Goal: Task Accomplishment & Management: Use online tool/utility

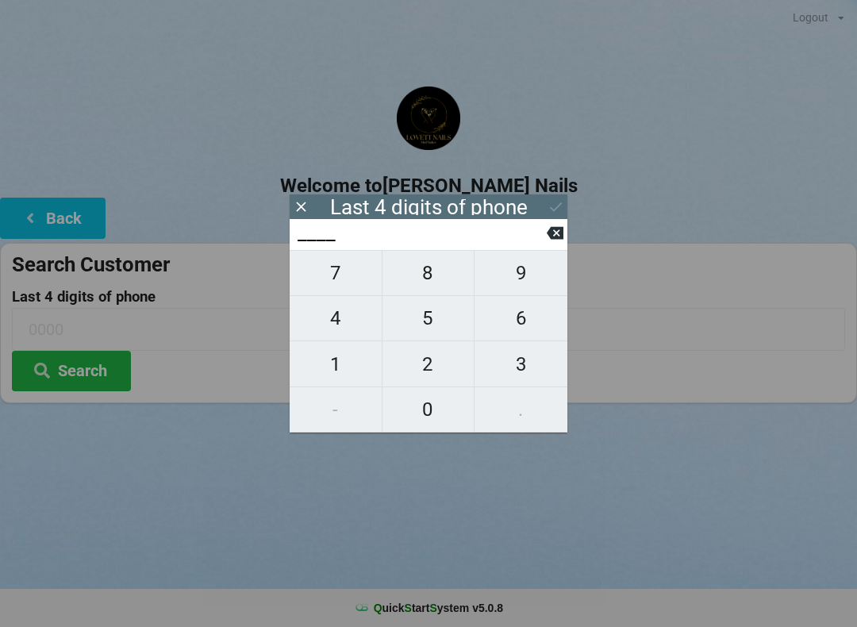
click at [436, 288] on span "8" at bounding box center [428, 272] width 92 height 33
type input "8___"
click at [522, 373] on span "3" at bounding box center [520, 363] width 93 height 33
type input "83__"
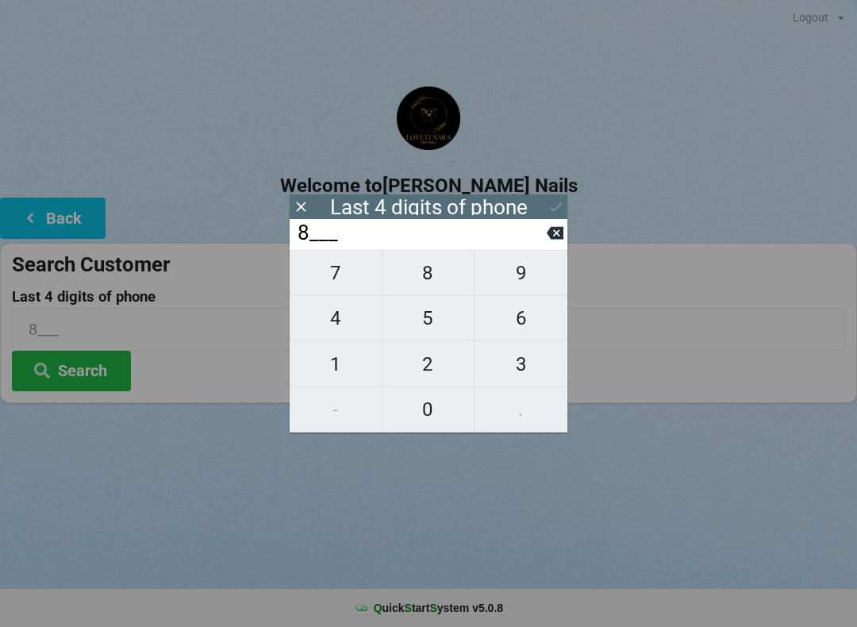
type input "83__"
click at [430, 378] on span "2" at bounding box center [428, 363] width 92 height 33
type input "832_"
click at [445, 371] on span "2" at bounding box center [428, 363] width 92 height 33
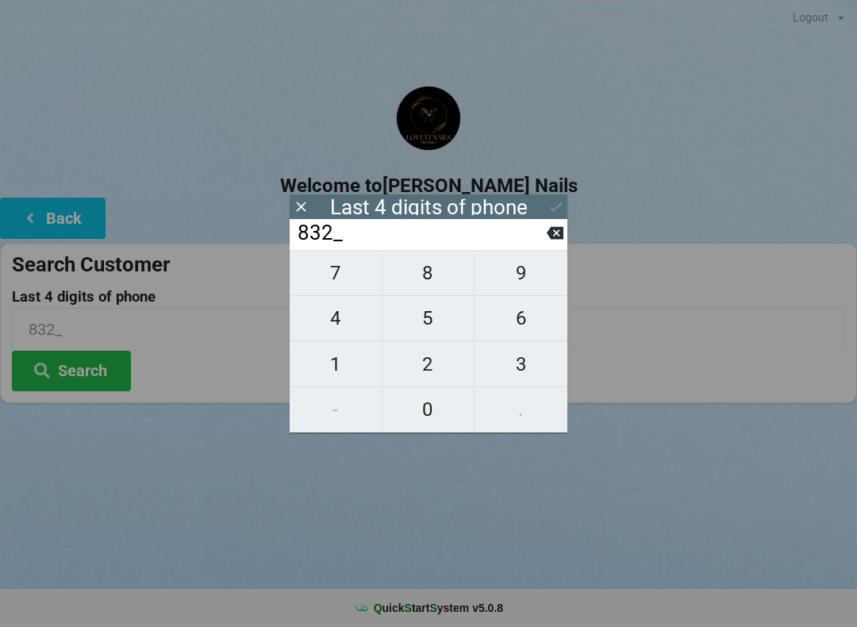
type input "8322"
click at [547, 244] on button at bounding box center [555, 232] width 17 height 21
click at [558, 244] on button at bounding box center [555, 232] width 17 height 21
click at [557, 244] on button at bounding box center [555, 232] width 17 height 21
click at [562, 244] on button at bounding box center [555, 232] width 17 height 21
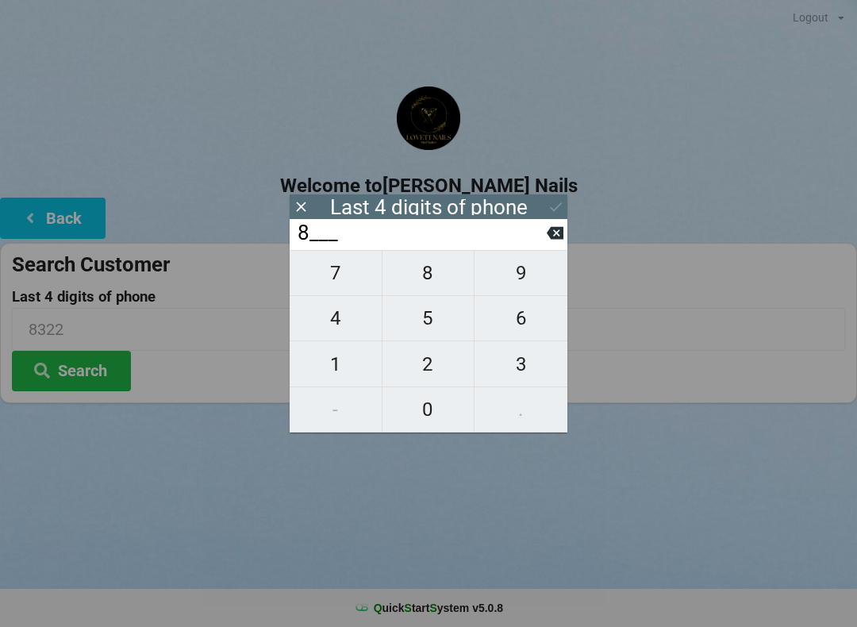
type input "____"
click at [459, 420] on span "0" at bounding box center [428, 409] width 92 height 33
type input "0___"
click at [443, 329] on span "5" at bounding box center [428, 317] width 92 height 33
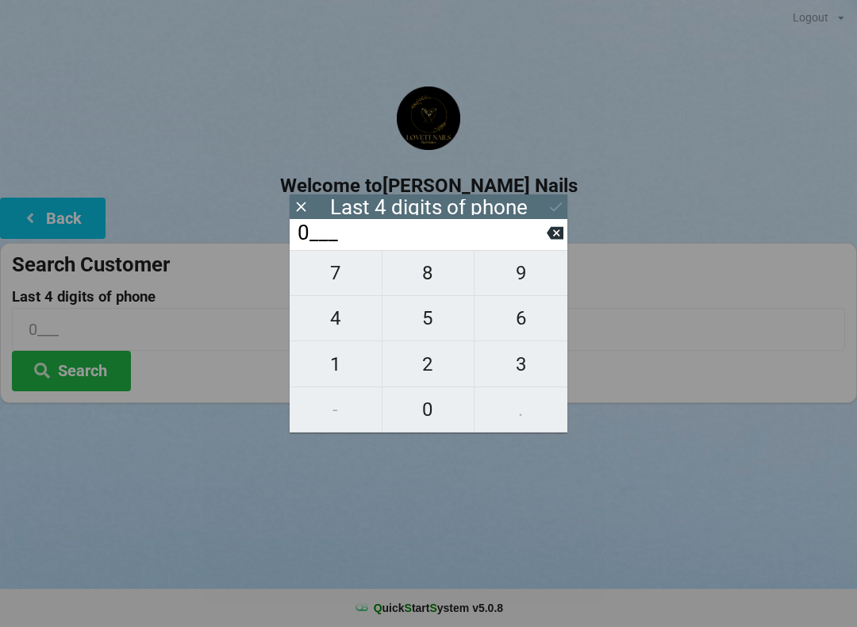
type input "05__"
click at [452, 426] on span "0" at bounding box center [428, 409] width 92 height 33
type input "050_"
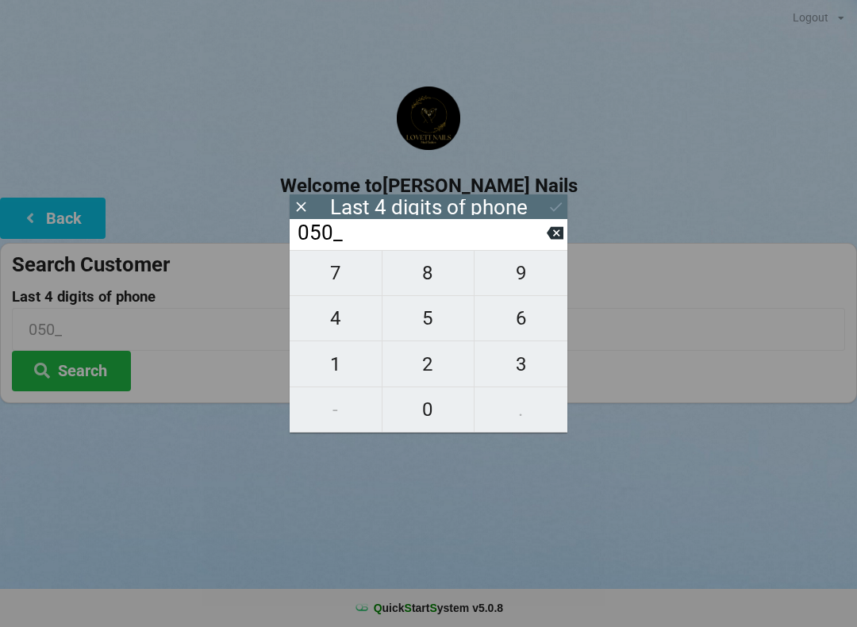
click at [530, 282] on span "9" at bounding box center [520, 272] width 93 height 33
type input "0509"
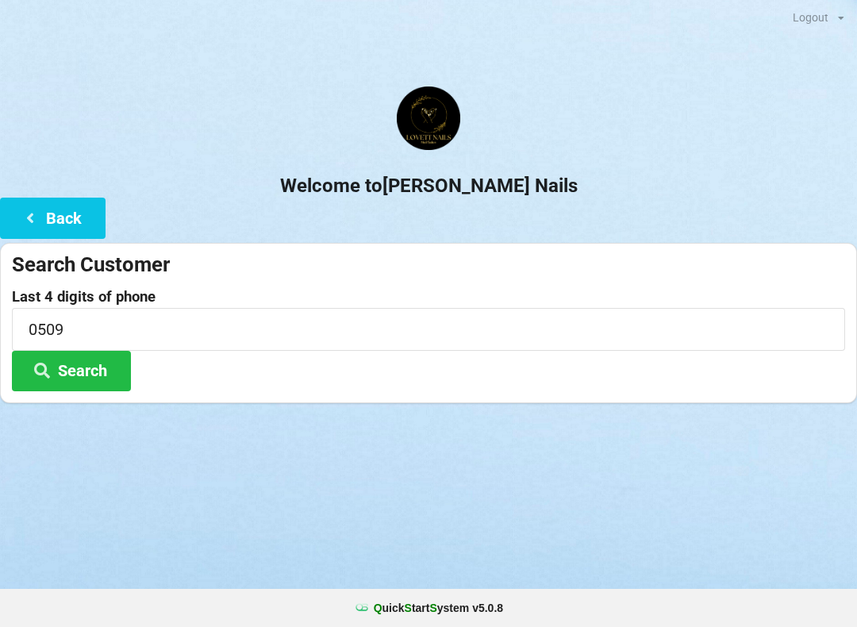
click at [90, 367] on button "Search" at bounding box center [71, 371] width 119 height 40
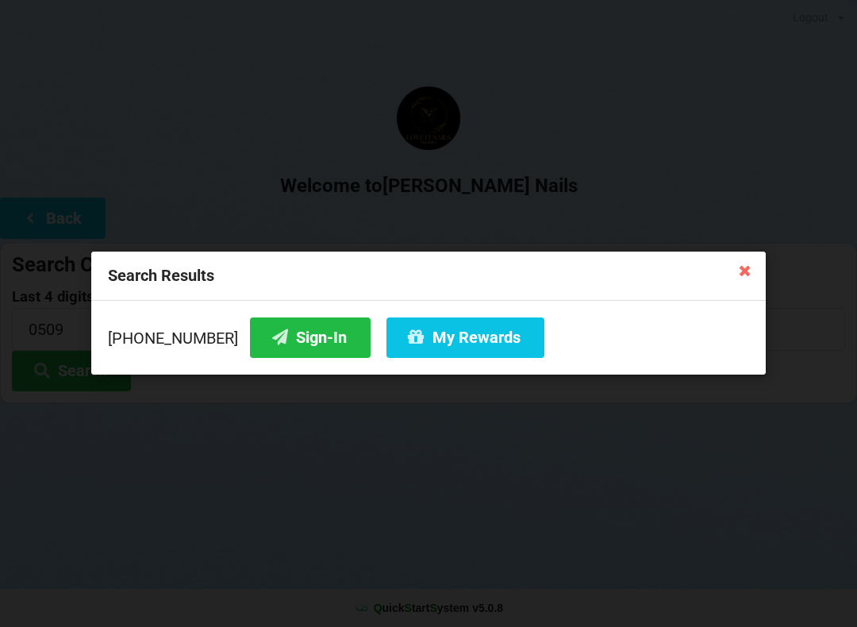
click at [462, 335] on button "My Rewards" at bounding box center [465, 337] width 158 height 40
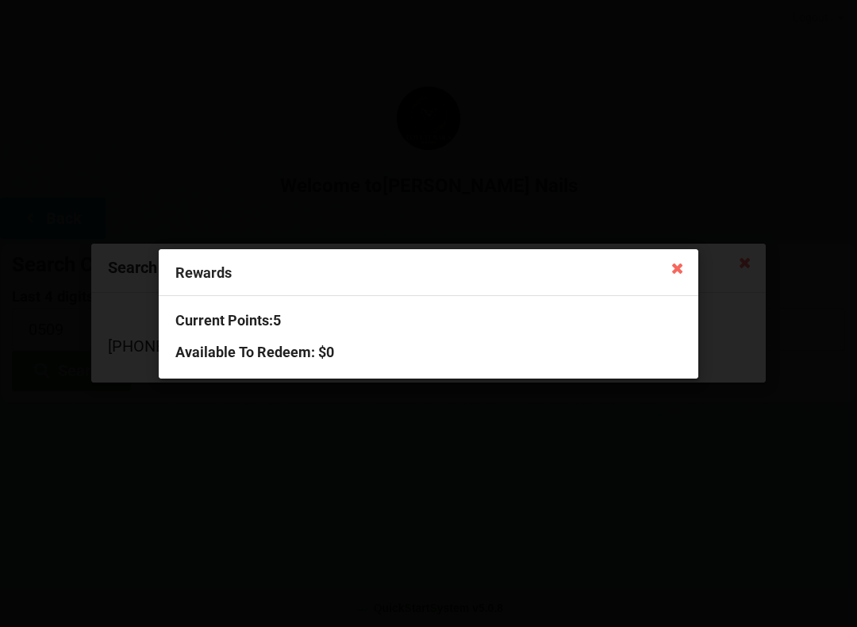
click at [682, 267] on icon at bounding box center [677, 267] width 25 height 25
